Goal: Task Accomplishment & Management: Manage account settings

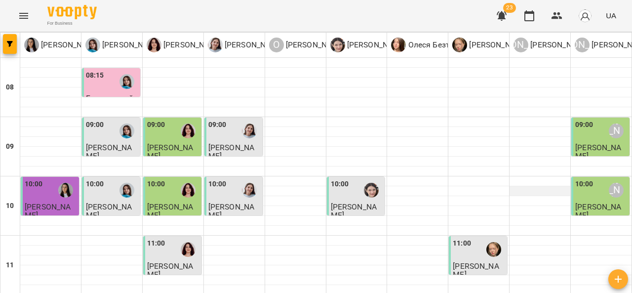
scroll to position [22, 0]
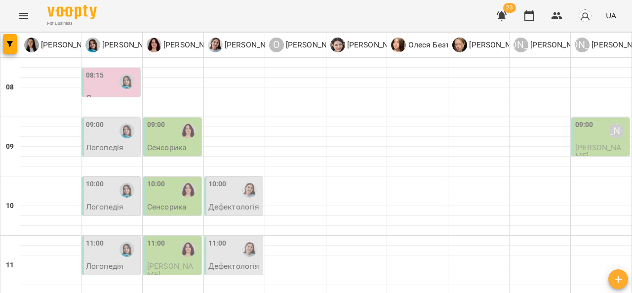
scroll to position [24, 0]
click at [170, 202] on p "Сенсорика" at bounding box center [166, 206] width 39 height 8
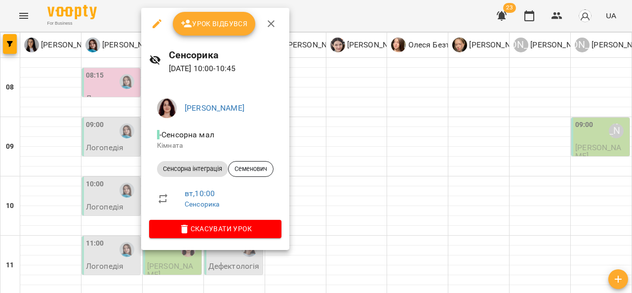
click at [366, 149] on div at bounding box center [316, 146] width 632 height 293
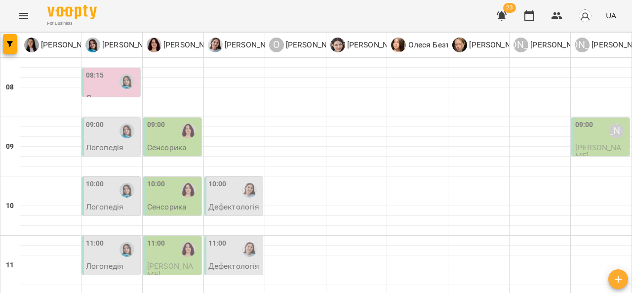
scroll to position [168, 0]
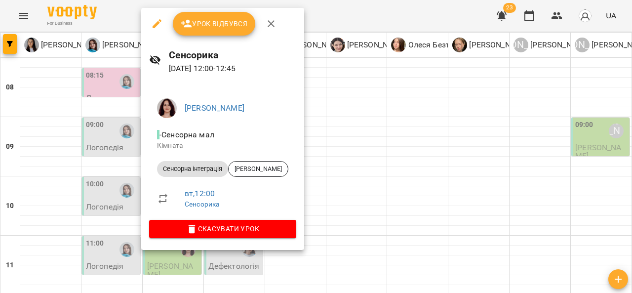
click at [350, 170] on div at bounding box center [316, 146] width 632 height 293
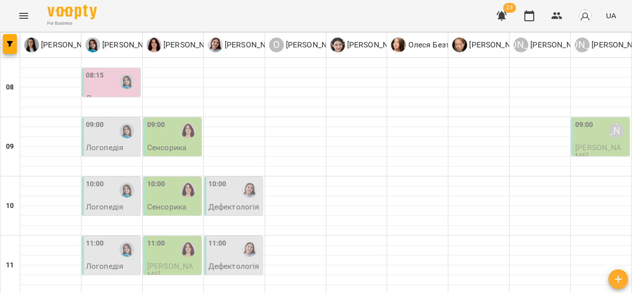
scroll to position [502, 0]
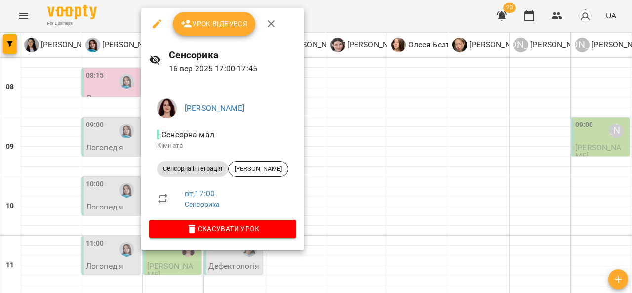
click at [381, 122] on div at bounding box center [316, 146] width 632 height 293
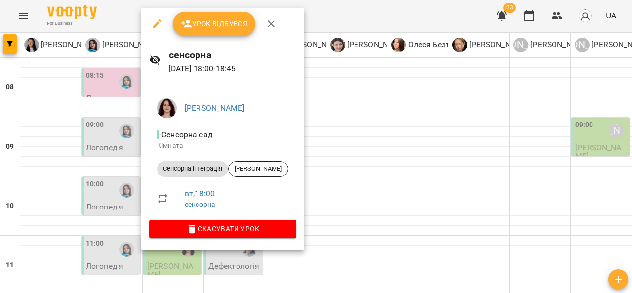
click at [391, 126] on div at bounding box center [316, 146] width 632 height 293
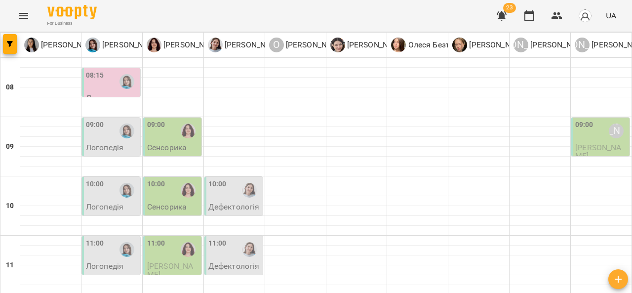
click at [29, 15] on icon "Menu" at bounding box center [24, 16] width 12 height 12
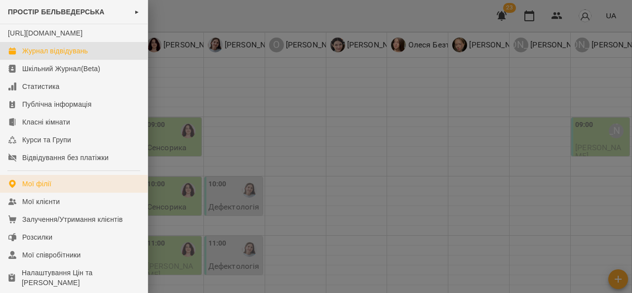
click at [77, 193] on link "Мої філії" at bounding box center [74, 184] width 148 height 18
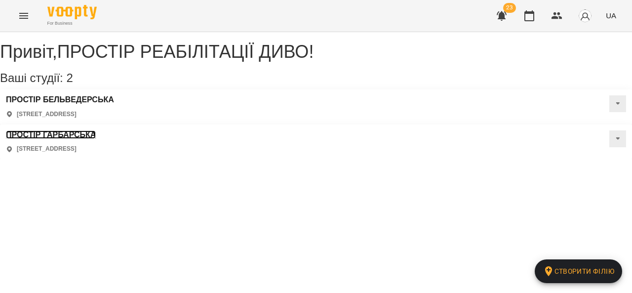
click at [96, 130] on h3 "ПРОСТІР ГАРБАРСЬКА" at bounding box center [51, 134] width 90 height 9
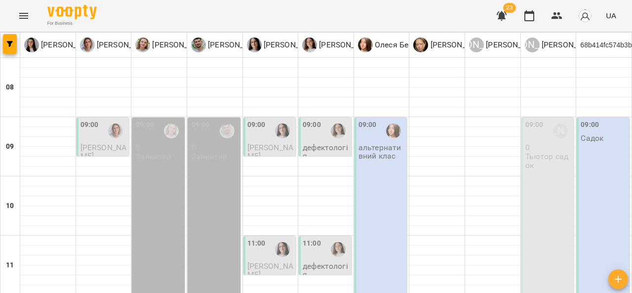
scroll to position [77, 0]
click at [541, 133] on div "09:00 [PERSON_NAME] 0 Тьютор садок" at bounding box center [547, 235] width 53 height 236
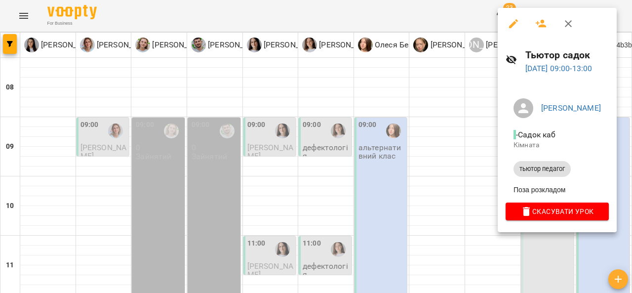
click at [550, 217] on span "Скасувати Урок" at bounding box center [556, 211] width 87 height 12
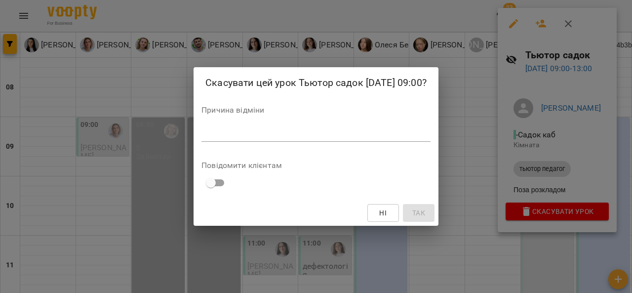
click at [346, 136] on textarea at bounding box center [315, 133] width 229 height 9
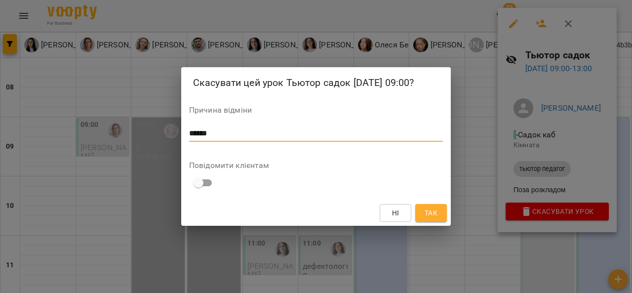
type textarea "******"
click at [436, 217] on span "Так" at bounding box center [431, 213] width 13 height 12
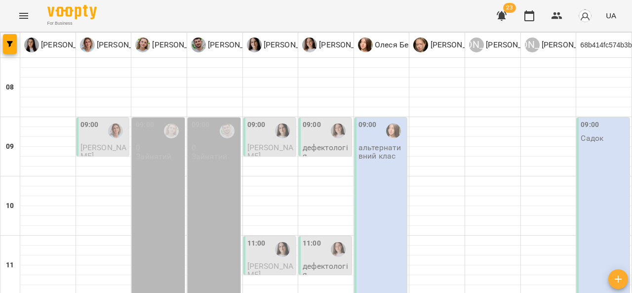
scroll to position [38, 0]
click at [23, 19] on icon "Menu" at bounding box center [24, 16] width 12 height 12
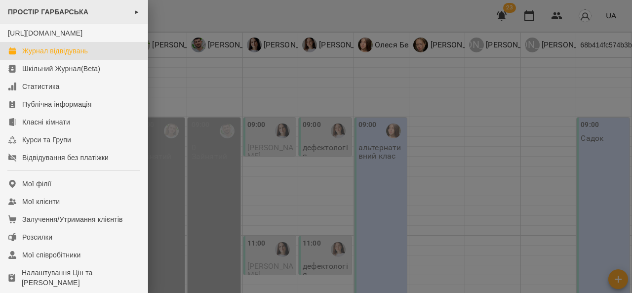
click at [48, 11] on span "ПРОСТІР ГАРБАРСЬКА" at bounding box center [48, 12] width 80 height 8
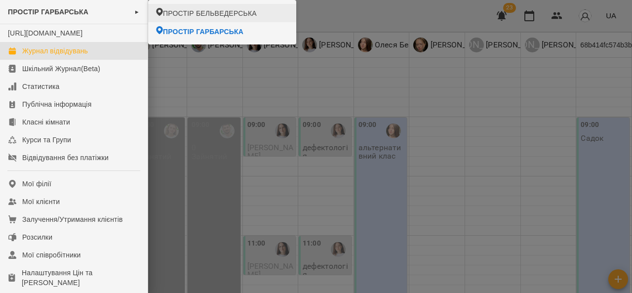
click at [178, 13] on span "ПРОСТІР БЕЛЬВЕДЕРСЬКА" at bounding box center [210, 13] width 94 height 10
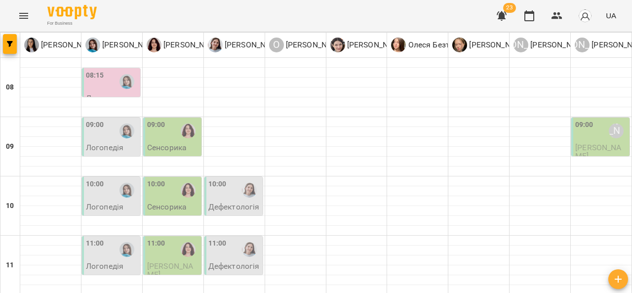
scroll to position [145, 0]
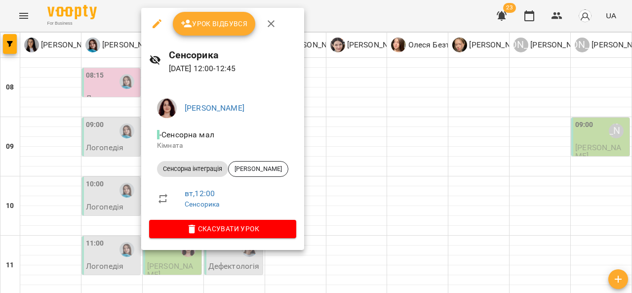
click at [363, 135] on div at bounding box center [316, 146] width 632 height 293
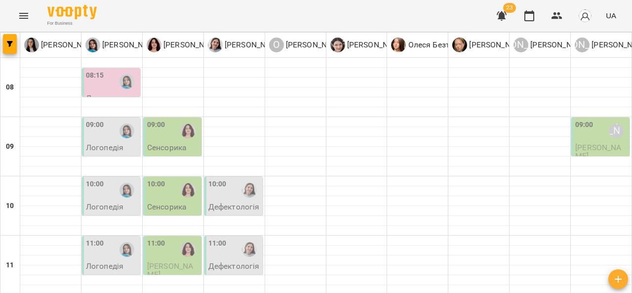
scroll to position [0, 0]
click at [23, 20] on icon "Menu" at bounding box center [24, 16] width 12 height 12
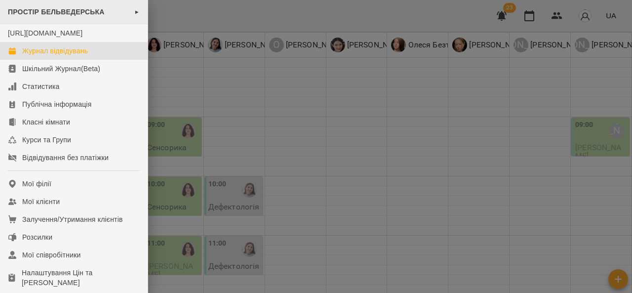
click at [46, 11] on span "ПРОСТІР БЕЛЬВЕДЕРСЬКА" at bounding box center [56, 12] width 97 height 8
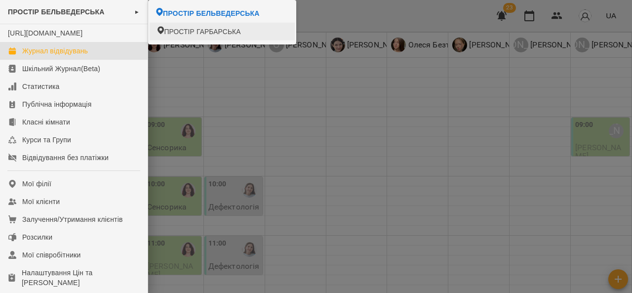
click at [178, 33] on span "ПРОСТІР ГАРБАРСЬКА" at bounding box center [202, 32] width 77 height 10
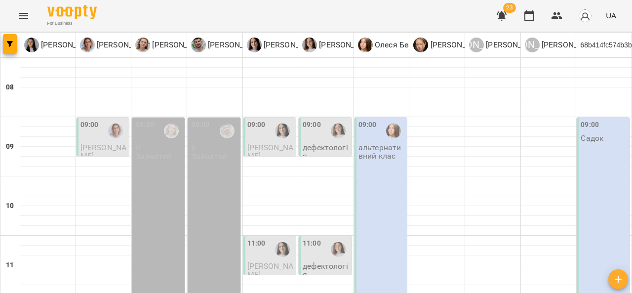
click at [606, 45] on div "68b414fc574b3b5bbd3b6cc9" at bounding box center [603, 45] width 55 height 18
click at [436, 117] on div at bounding box center [436, 122] width 55 height 10
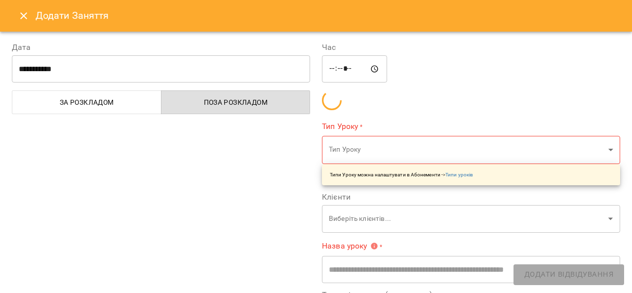
type input "**********"
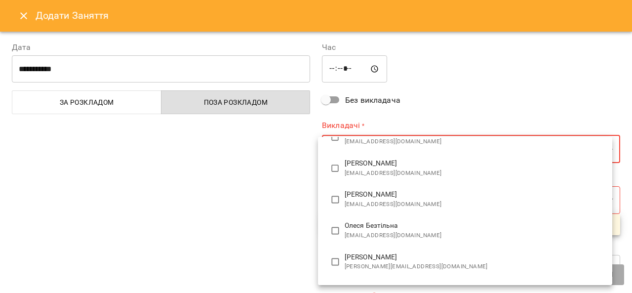
scroll to position [206, 0]
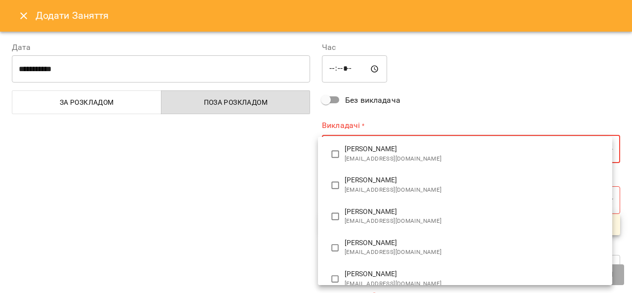
type input "**********"
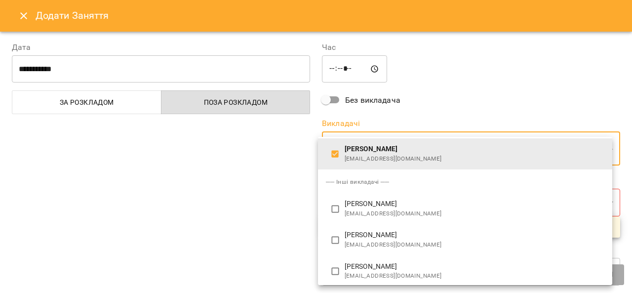
click at [270, 211] on div at bounding box center [316, 146] width 632 height 293
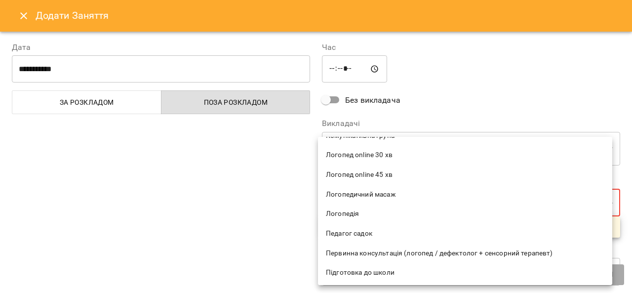
scroll to position [118, 0]
click at [384, 235] on span "Педагог садок" at bounding box center [465, 233] width 278 height 10
type input "**********"
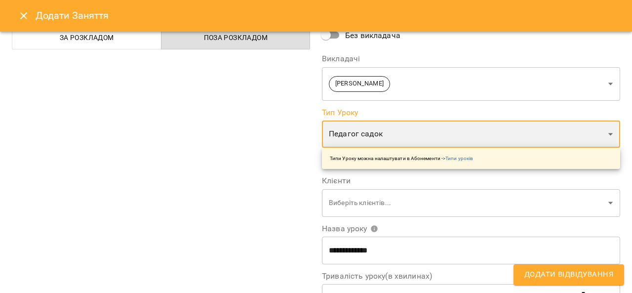
scroll to position [99, 0]
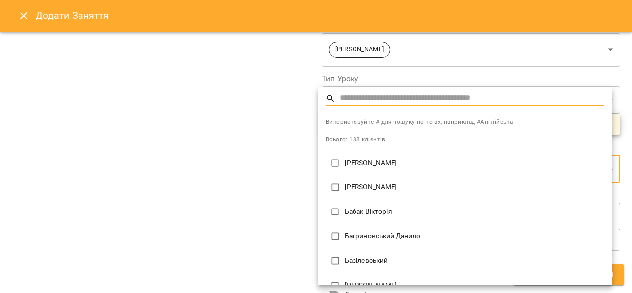
click at [247, 201] on div at bounding box center [316, 146] width 632 height 293
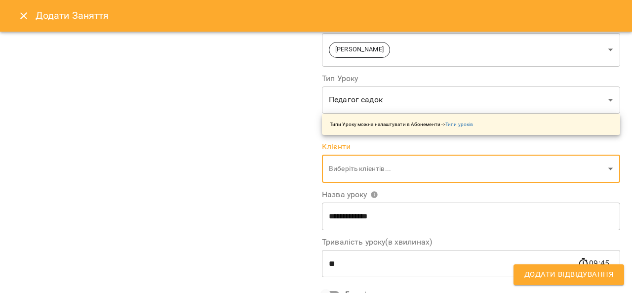
click at [396, 265] on input "**" at bounding box center [450, 263] width 256 height 28
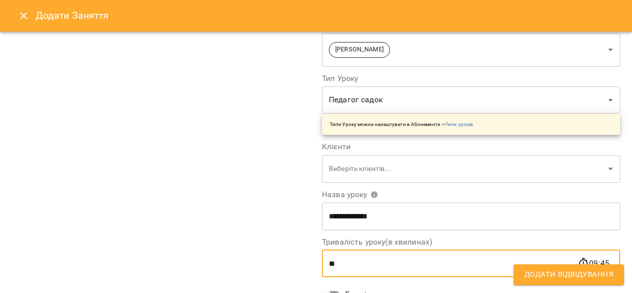
type input "*"
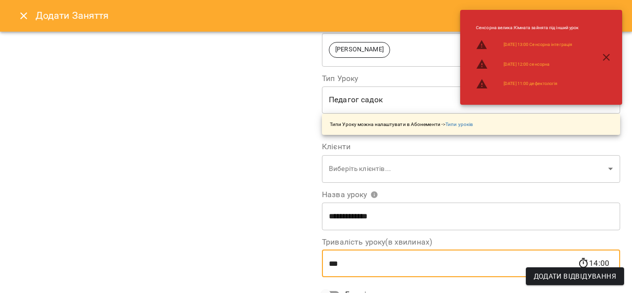
type input "***"
click at [611, 60] on icon "button" at bounding box center [606, 57] width 12 height 12
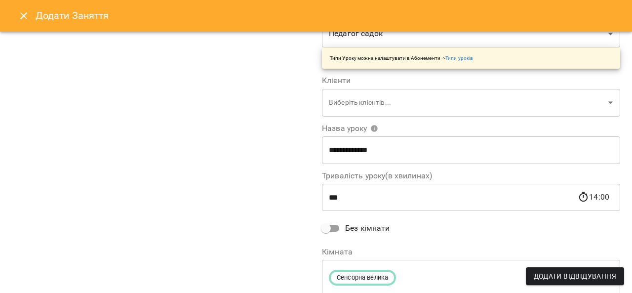
scroll to position [200, 0]
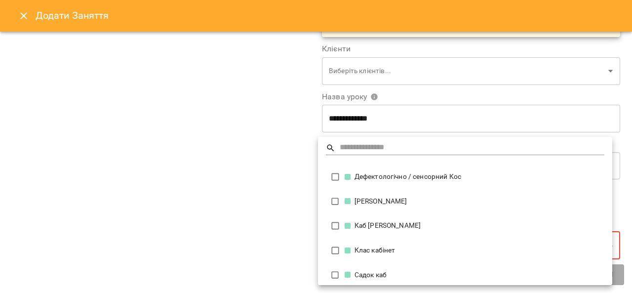
scroll to position [196, 0]
type input "**********"
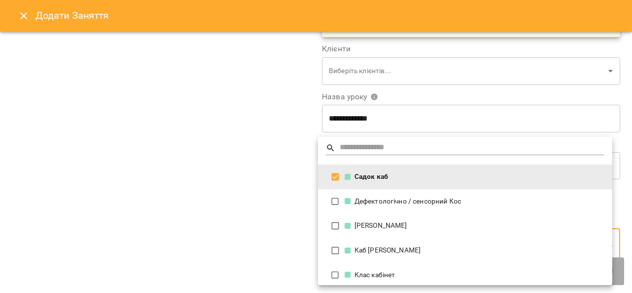
scroll to position [200, 0]
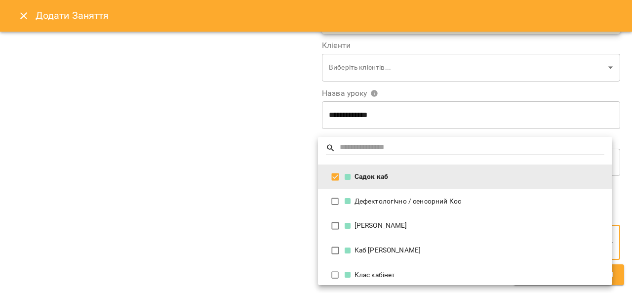
click at [266, 239] on div at bounding box center [316, 146] width 632 height 293
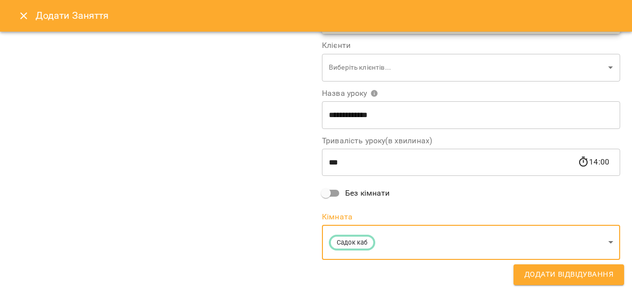
click at [567, 275] on span "Додати Відвідування" at bounding box center [568, 274] width 89 height 13
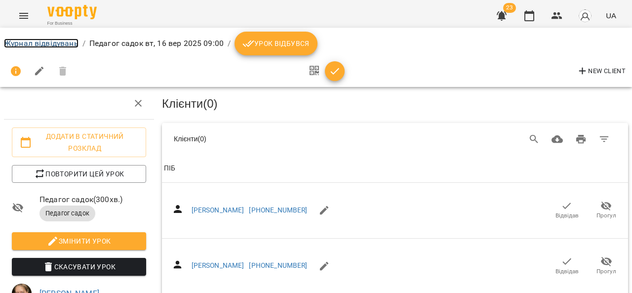
click at [31, 44] on link "Журнал відвідувань" at bounding box center [41, 43] width 75 height 9
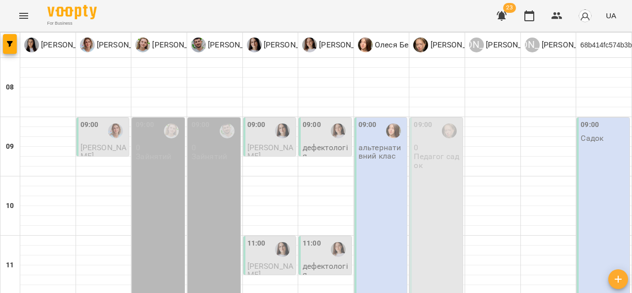
scroll to position [21, 0]
click at [20, 16] on icon "Menu" at bounding box center [23, 16] width 9 height 6
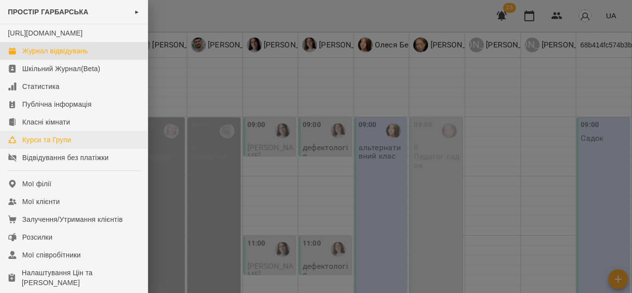
click at [20, 149] on link "Курси та Групи" at bounding box center [74, 140] width 148 height 18
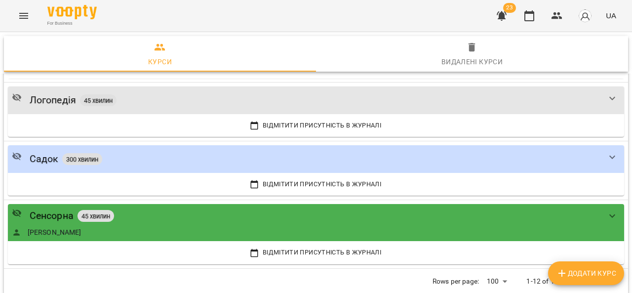
scroll to position [641, 0]
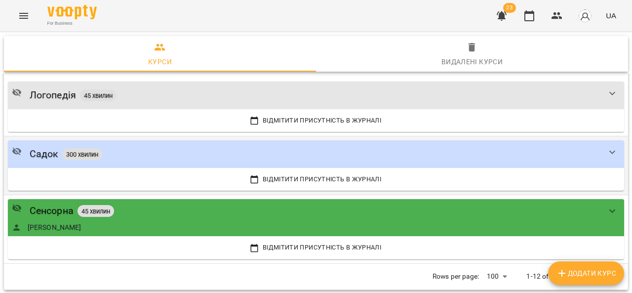
click at [34, 176] on span "Відмітити присутність в Журналі" at bounding box center [315, 179] width 603 height 11
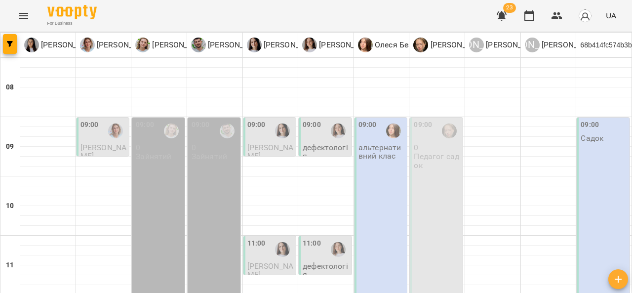
click at [24, 16] on icon "Menu" at bounding box center [23, 16] width 9 height 6
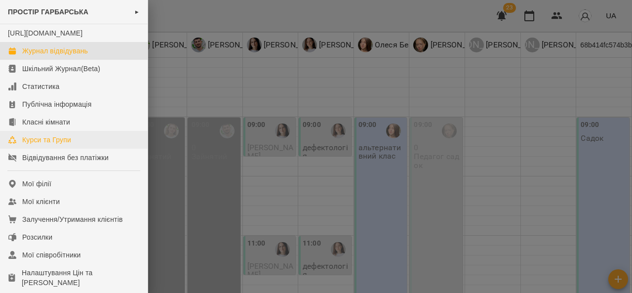
click at [27, 145] on div "Курси та Групи" at bounding box center [46, 140] width 49 height 10
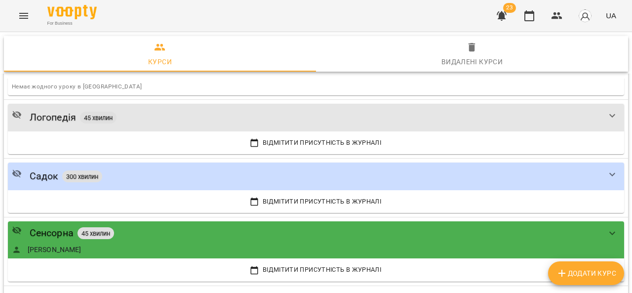
scroll to position [618, 0]
click at [313, 173] on div "Садок 300 хвилин" at bounding box center [306, 176] width 588 height 15
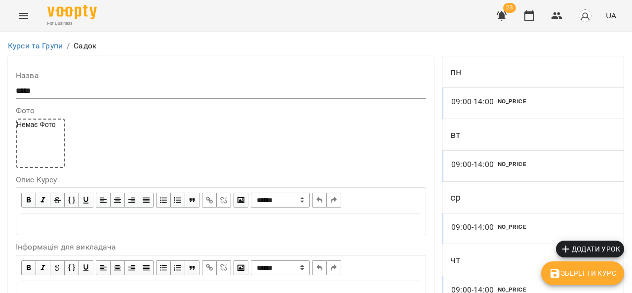
scroll to position [920, 0]
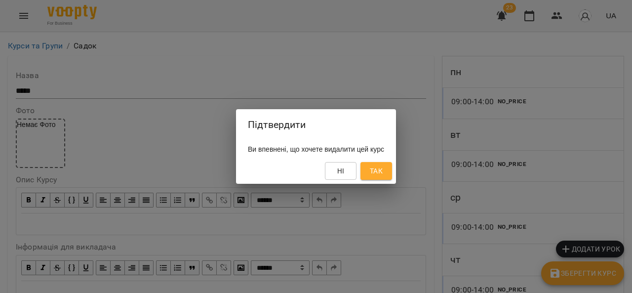
click at [384, 174] on span "Так" at bounding box center [376, 171] width 16 height 12
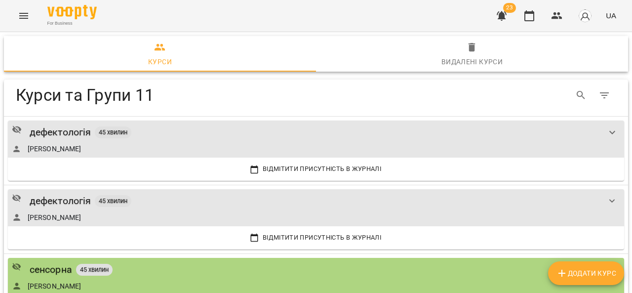
click at [28, 16] on icon "Menu" at bounding box center [24, 16] width 12 height 12
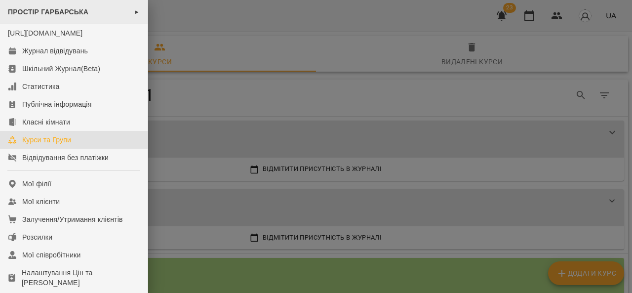
click at [42, 17] on div "ПРОСТІР ГАРБАРСЬКА ►" at bounding box center [74, 12] width 148 height 24
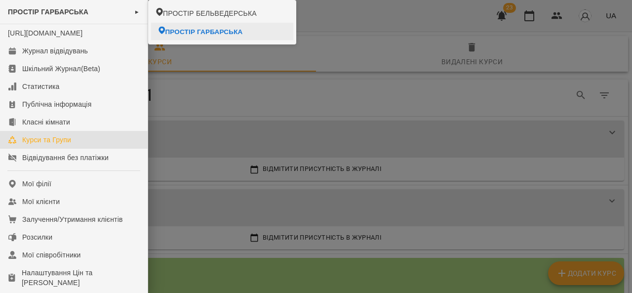
click at [176, 34] on span "ПРОСТІР ГАРБАРСЬКА" at bounding box center [203, 31] width 77 height 9
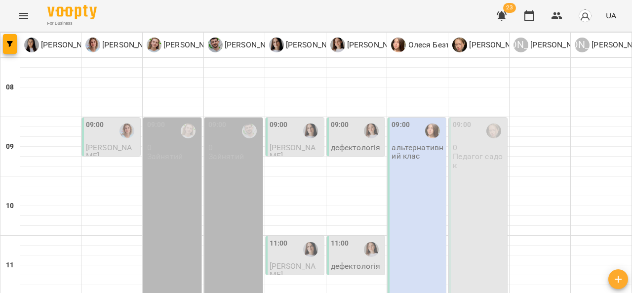
scroll to position [3, 0]
click at [540, 118] on div at bounding box center [539, 122] width 61 height 10
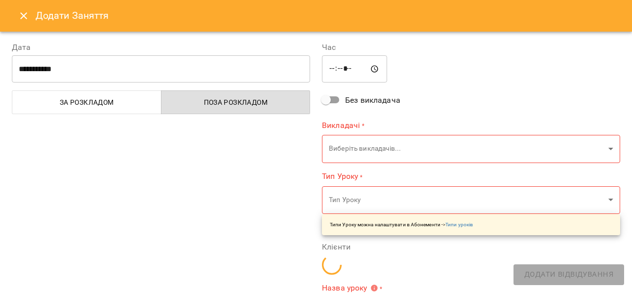
type input "**********"
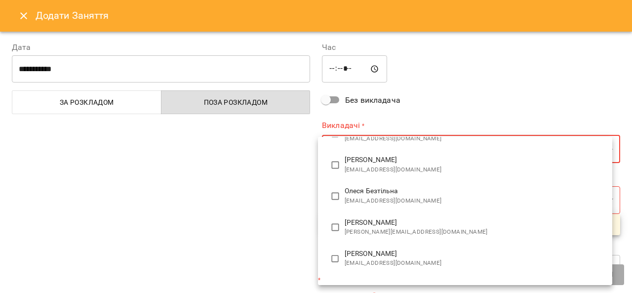
scroll to position [206, 0]
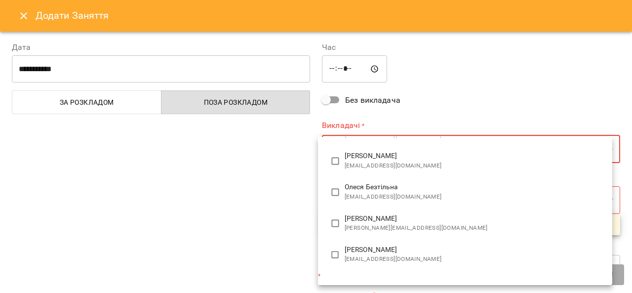
type input "**********"
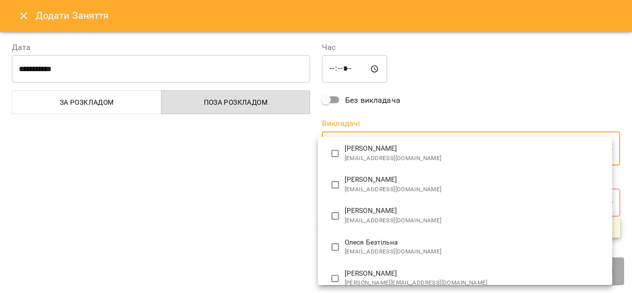
scroll to position [0, 0]
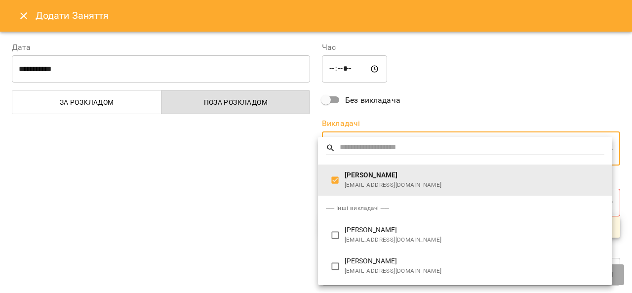
click at [261, 229] on div at bounding box center [316, 146] width 632 height 293
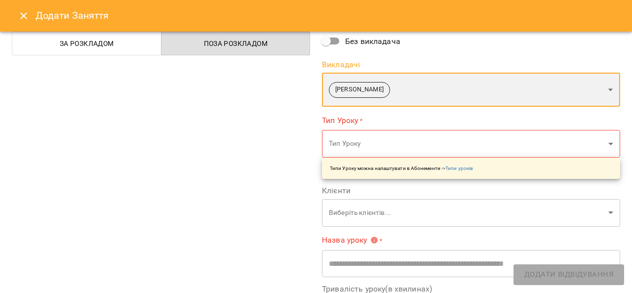
scroll to position [97, 0]
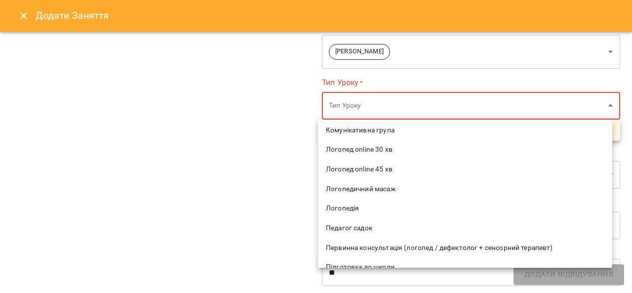
scroll to position [107, 0]
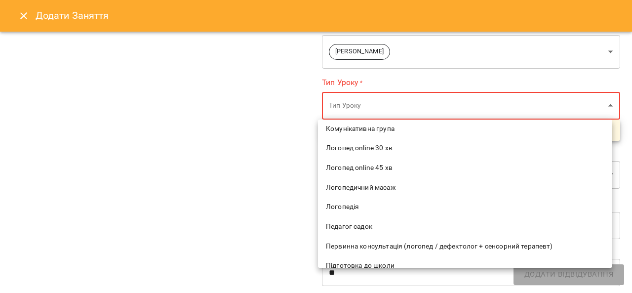
click at [368, 234] on li "Педагог садок" at bounding box center [465, 227] width 294 height 20
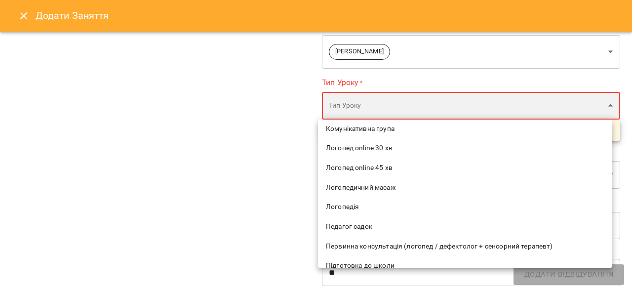
type input "**********"
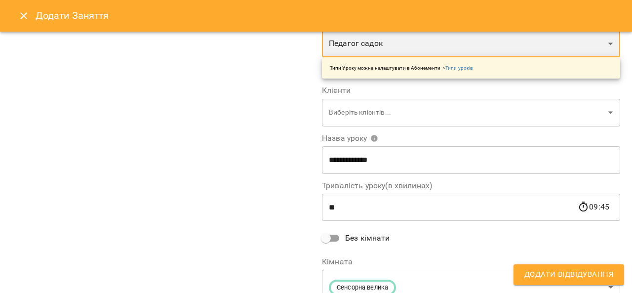
scroll to position [200, 0]
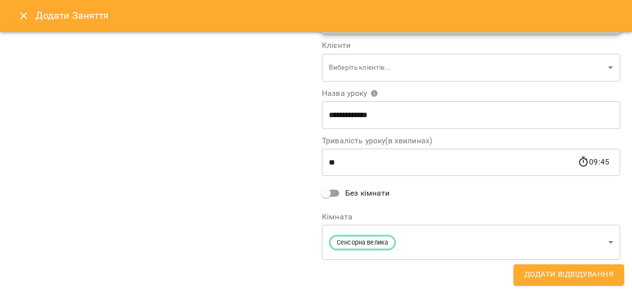
click at [470, 164] on input "**" at bounding box center [450, 162] width 256 height 28
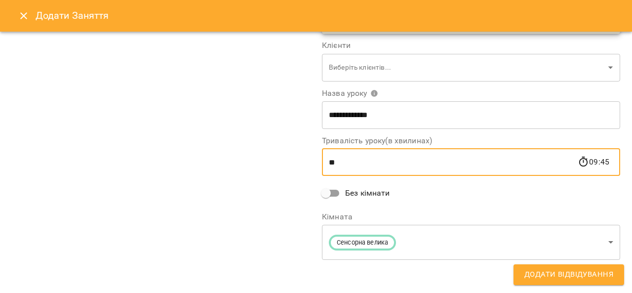
type input "*"
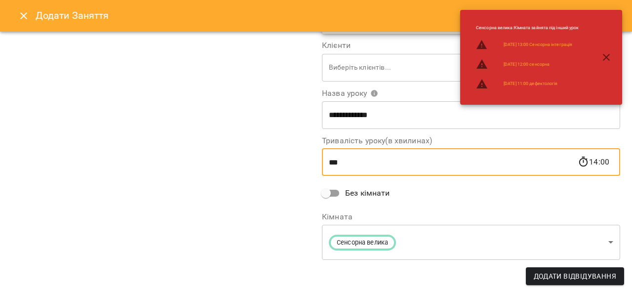
type input "***"
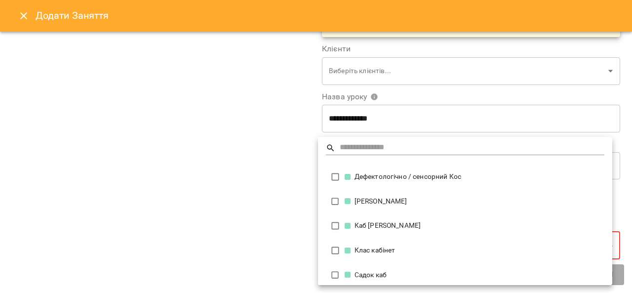
scroll to position [41, 0]
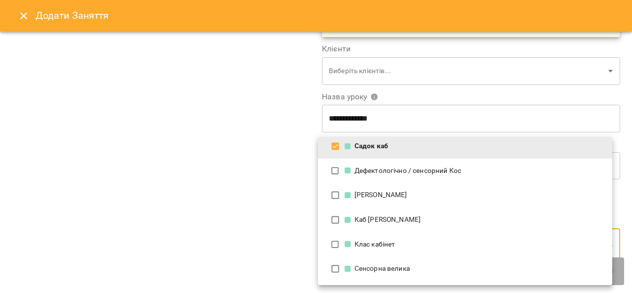
type input "**********"
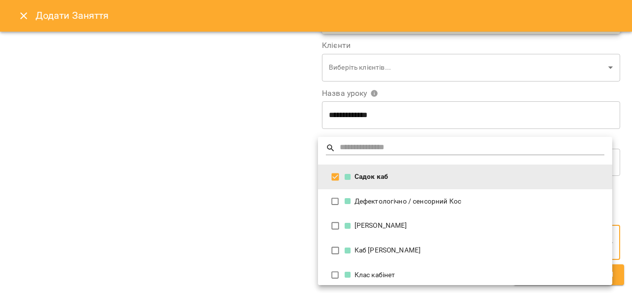
click at [263, 227] on div at bounding box center [316, 146] width 632 height 293
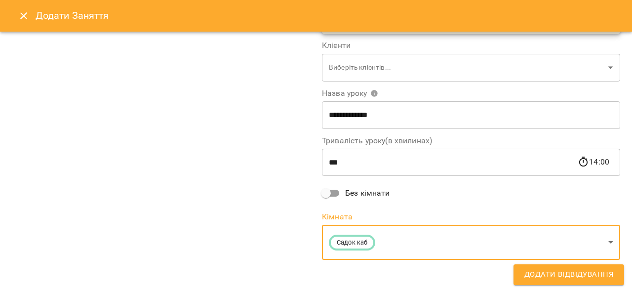
click at [581, 278] on span "Додати Відвідування" at bounding box center [568, 274] width 89 height 13
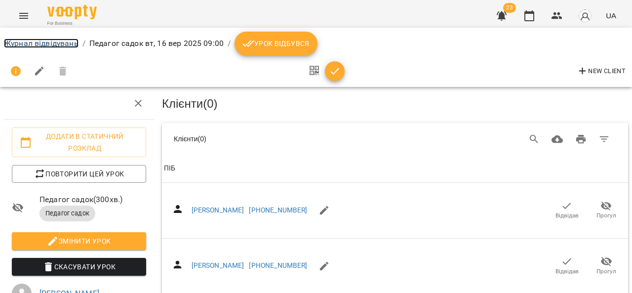
click at [37, 42] on link "Журнал відвідувань" at bounding box center [41, 43] width 75 height 9
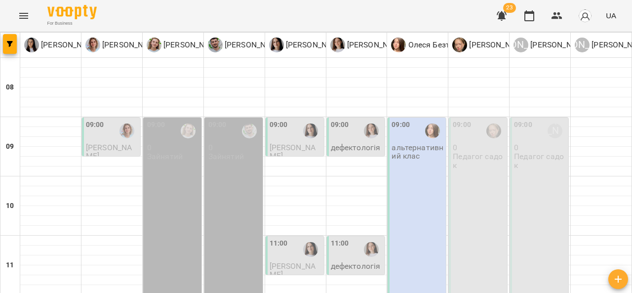
scroll to position [24, 0]
